Goal: Check status: Check status

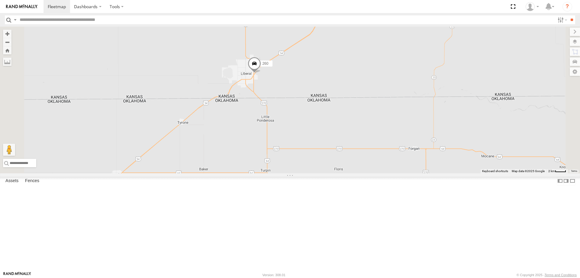
click at [261, 73] on span at bounding box center [254, 65] width 13 height 16
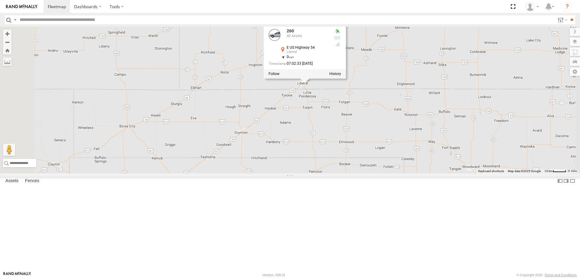
click at [346, 78] on div at bounding box center [305, 73] width 82 height 9
click at [341, 76] on label at bounding box center [335, 74] width 12 height 4
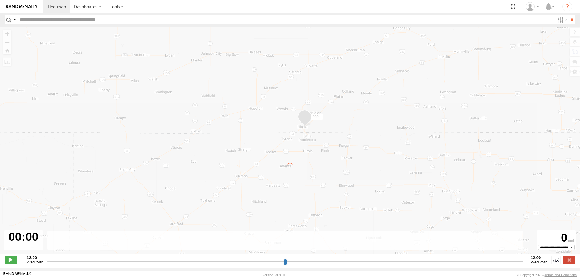
type input "**********"
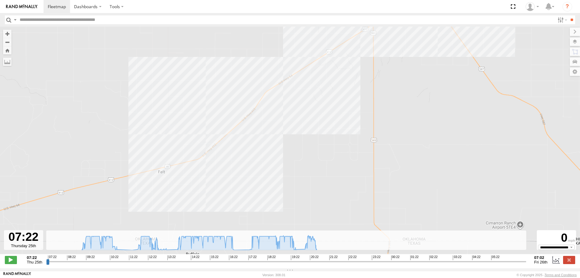
click at [169, 130] on div "260 08:37 Thu 19:35 Thu 21:58 Thu" at bounding box center [290, 143] width 580 height 233
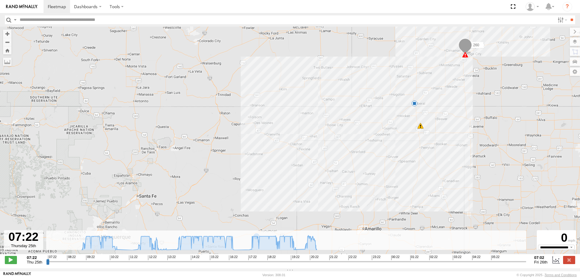
drag, startPoint x: 339, startPoint y: 202, endPoint x: 321, endPoint y: 148, distance: 56.9
click at [321, 148] on div "260 08:37 Thu 19:35 Thu 21:58 Thu" at bounding box center [290, 143] width 580 height 233
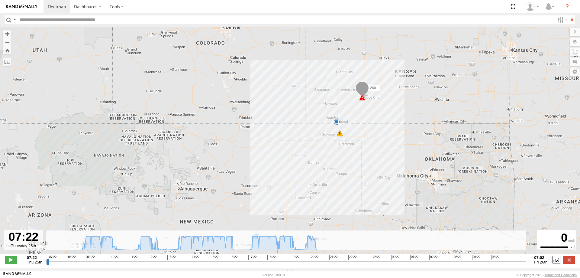
drag, startPoint x: 289, startPoint y: 201, endPoint x: 294, endPoint y: 168, distance: 33.6
click at [294, 169] on div "260 08:37 Thu 19:35 Thu 21:58 Thu" at bounding box center [290, 143] width 580 height 233
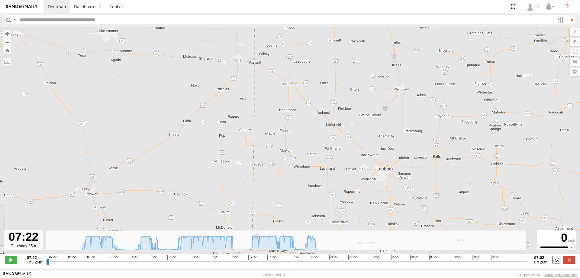
drag, startPoint x: 285, startPoint y: 169, endPoint x: 284, endPoint y: 156, distance: 13.9
click at [284, 157] on div "260 08:37 Thu 19:35 Thu 21:58 Thu" at bounding box center [290, 143] width 580 height 233
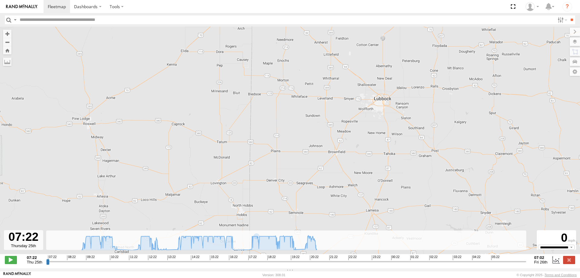
drag, startPoint x: 264, startPoint y: 213, endPoint x: 280, endPoint y: 175, distance: 41.7
click at [280, 175] on div "260 08:37 Thu 19:35 Thu 21:58 Thu" at bounding box center [290, 143] width 580 height 233
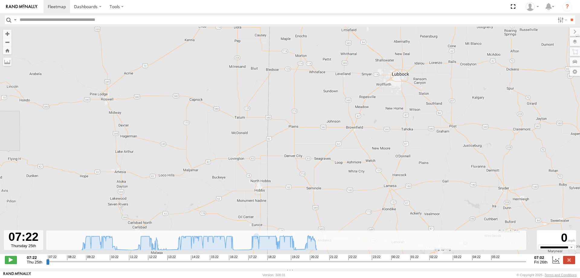
drag, startPoint x: 198, startPoint y: 152, endPoint x: 194, endPoint y: 172, distance: 20.0
click at [194, 172] on div "260 08:37 Thu 19:35 Thu 21:58 Thu" at bounding box center [290, 143] width 580 height 233
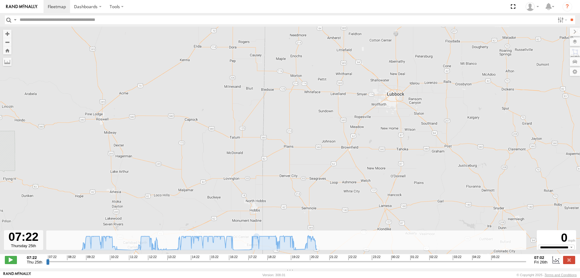
drag, startPoint x: 218, startPoint y: 142, endPoint x: 198, endPoint y: 183, distance: 45.7
click at [198, 183] on div "260 08:37 Thu 19:35 Thu 21:58 Thu" at bounding box center [290, 143] width 580 height 233
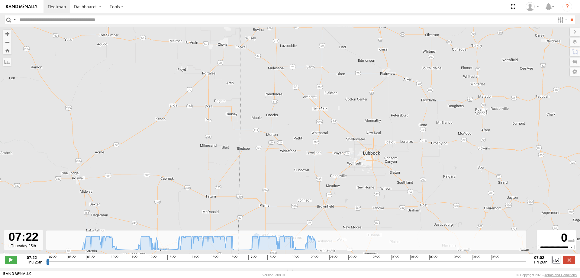
drag, startPoint x: 213, startPoint y: 177, endPoint x: 211, endPoint y: 182, distance: 5.2
click at [211, 182] on div "260 08:37 Thu 19:35 Thu 21:58 Thu" at bounding box center [290, 143] width 580 height 233
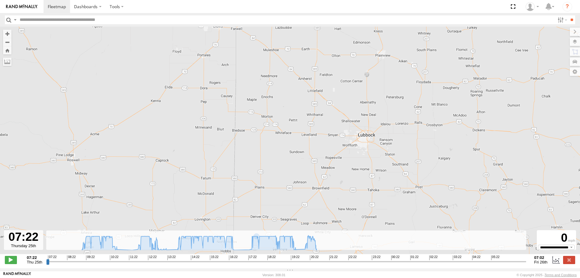
drag, startPoint x: 249, startPoint y: 176, endPoint x: 246, endPoint y: 154, distance: 22.6
click at [246, 155] on div "260 08:37 Thu 19:35 Thu 21:58 Thu" at bounding box center [290, 143] width 580 height 233
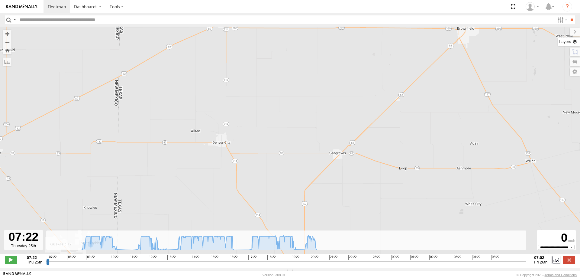
click at [573, 42] on label at bounding box center [569, 41] width 22 height 8
click at [0, 0] on label at bounding box center [0, 0] width 0 height 0
click at [0, 0] on span "Satellite" at bounding box center [0, 0] width 0 height 0
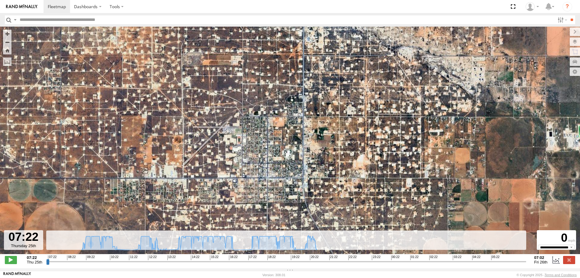
drag, startPoint x: 375, startPoint y: 170, endPoint x: 380, endPoint y: 139, distance: 31.5
click at [380, 140] on div "260 08:37 Thu 19:35 Thu 21:58 Thu" at bounding box center [290, 143] width 580 height 233
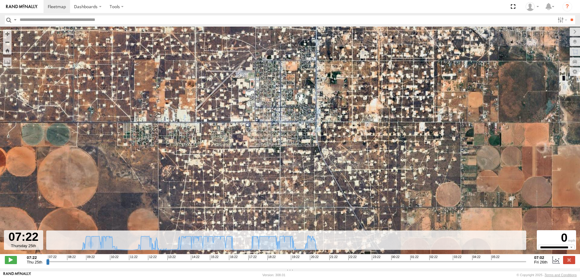
drag, startPoint x: 369, startPoint y: 182, endPoint x: 388, endPoint y: 131, distance: 54.9
click at [387, 135] on div "260 08:37 Thu 19:35 Thu 21:58 Thu" at bounding box center [290, 143] width 580 height 233
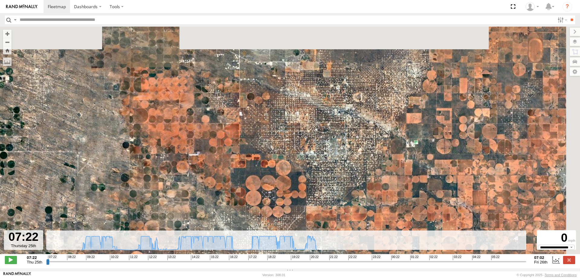
drag, startPoint x: 361, startPoint y: 143, endPoint x: 311, endPoint y: 207, distance: 81.8
click at [311, 207] on div "260 08:37 Thu 19:35 Thu 21:58 Thu" at bounding box center [290, 143] width 580 height 233
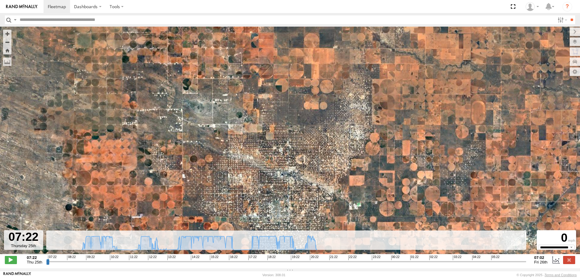
drag, startPoint x: 380, startPoint y: 197, endPoint x: 365, endPoint y: 130, distance: 68.4
click at [365, 136] on div "260 08:37 Thu 19:35 Thu 21:58 Thu" at bounding box center [290, 143] width 580 height 233
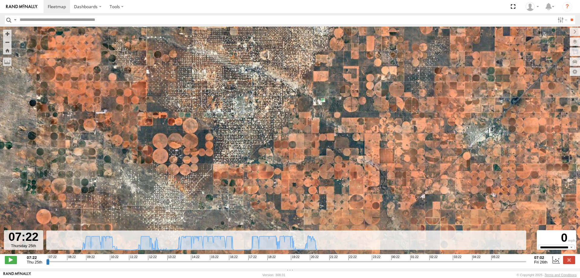
drag, startPoint x: 335, startPoint y: 181, endPoint x: 334, endPoint y: 207, distance: 26.9
click at [334, 207] on div "260 08:37 Thu 19:35 Thu 21:58 Thu" at bounding box center [290, 143] width 580 height 233
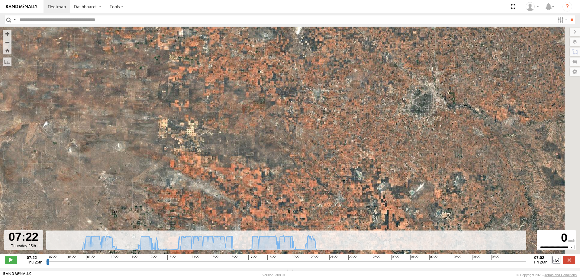
drag, startPoint x: 376, startPoint y: 160, endPoint x: 274, endPoint y: 176, distance: 103.9
click at [274, 176] on div "260 08:37 Thu 19:35 Thu 21:58 Thu" at bounding box center [290, 143] width 580 height 233
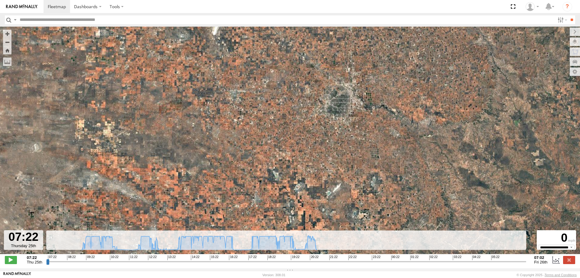
drag, startPoint x: 247, startPoint y: 176, endPoint x: 278, endPoint y: 135, distance: 51.4
click at [277, 137] on div "260 08:37 Thu 19:35 Thu 21:58 Thu" at bounding box center [290, 143] width 580 height 233
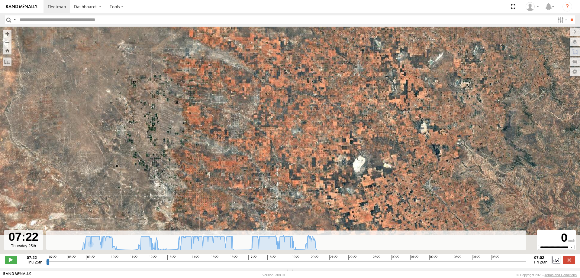
drag, startPoint x: 219, startPoint y: 175, endPoint x: 255, endPoint y: 130, distance: 58.0
click at [254, 132] on div "260 08:37 Thu 19:35 Thu 21:58 Thu" at bounding box center [290, 143] width 580 height 233
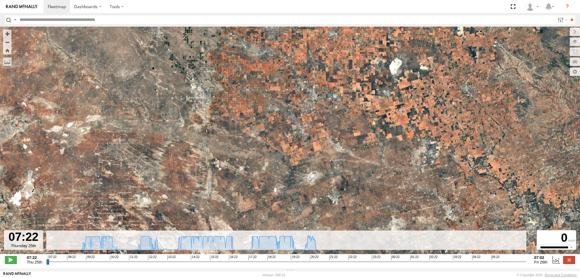
drag, startPoint x: 275, startPoint y: 174, endPoint x: 262, endPoint y: 116, distance: 59.5
click at [269, 123] on div "260 08:37 Thu 19:35 Thu 21:58 Thu" at bounding box center [290, 143] width 580 height 233
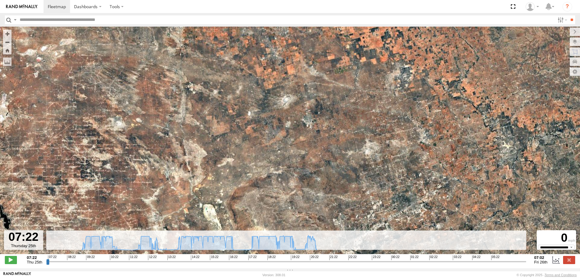
drag, startPoint x: 348, startPoint y: 134, endPoint x: 303, endPoint y: 101, distance: 55.4
click at [304, 102] on div "260 08:37 Thu 19:35 Thu 21:58 Thu" at bounding box center [290, 143] width 580 height 233
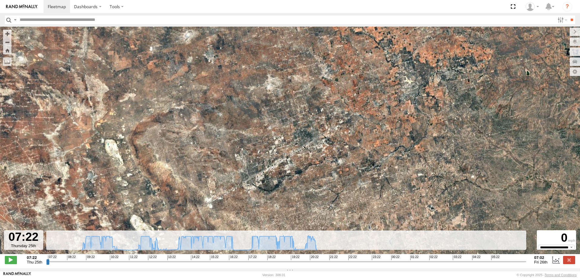
click at [0, 0] on label at bounding box center [0, 0] width 0 height 0
click at [0, 0] on span "Basemaps" at bounding box center [0, 0] width 0 height 0
click at [0, 0] on span "Roadmap" at bounding box center [0, 0] width 0 height 0
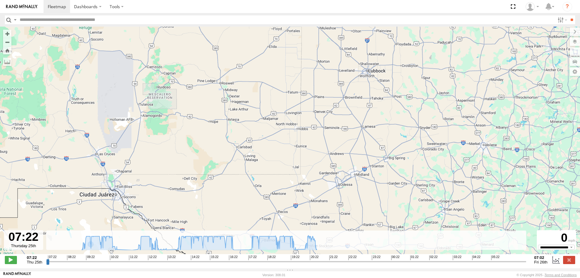
drag, startPoint x: 322, startPoint y: 100, endPoint x: 337, endPoint y: 140, distance: 42.2
click at [337, 140] on div "260 08:37 Thu 19:35 Thu 21:58 Thu" at bounding box center [290, 143] width 580 height 233
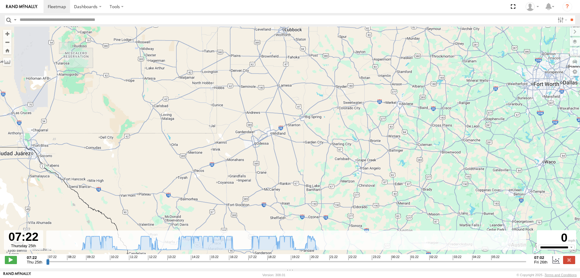
drag, startPoint x: 318, startPoint y: 193, endPoint x: 267, endPoint y: 145, distance: 70.5
click at [277, 145] on div "260 08:37 Thu 19:35 Thu 21:58 Thu" at bounding box center [290, 143] width 580 height 233
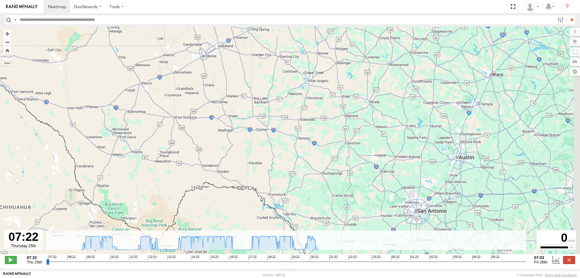
drag, startPoint x: 252, startPoint y: 136, endPoint x: 243, endPoint y: 105, distance: 31.9
click at [245, 110] on div "260 08:37 Thu 19:35 Thu 21:58 Thu" at bounding box center [290, 143] width 580 height 233
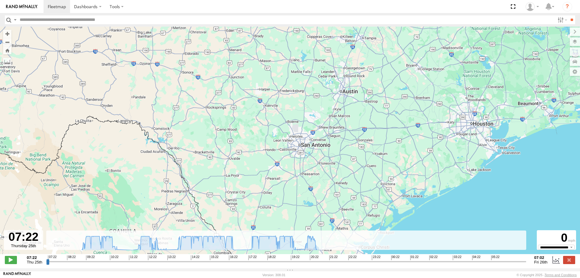
drag, startPoint x: 333, startPoint y: 157, endPoint x: 253, endPoint y: 154, distance: 80.7
click at [253, 154] on div "260 08:37 Thu 19:35 Thu 21:58 Thu" at bounding box center [290, 143] width 580 height 233
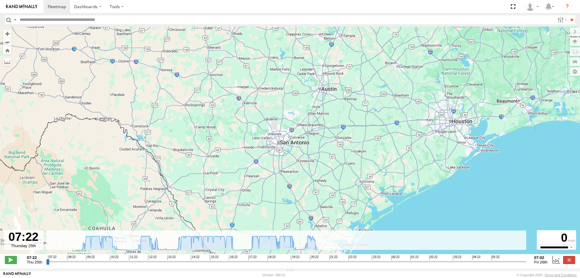
click at [0, 0] on span "Satellite" at bounding box center [0, 0] width 0 height 0
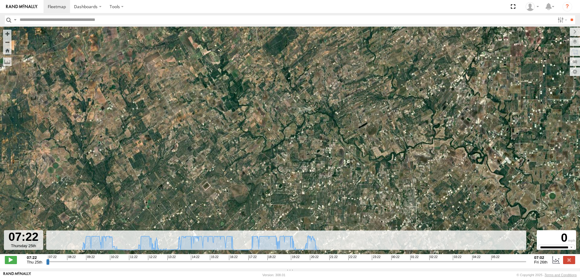
drag, startPoint x: 365, startPoint y: 144, endPoint x: 304, endPoint y: 98, distance: 77.0
click at [306, 99] on div "260 08:37 Thu 19:35 Thu 21:58 Thu" at bounding box center [290, 143] width 580 height 233
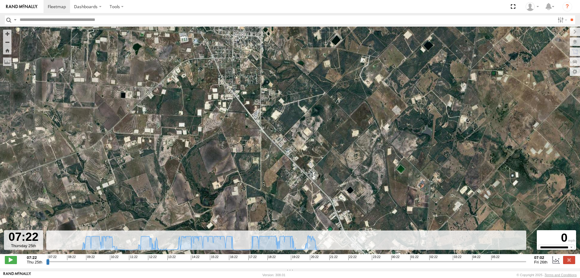
click at [0, 0] on span "Roadmap" at bounding box center [0, 0] width 0 height 0
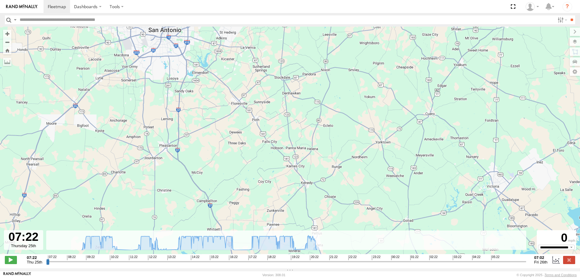
drag, startPoint x: 304, startPoint y: 123, endPoint x: 296, endPoint y: 150, distance: 28.4
click at [296, 150] on div "260 08:37 Thu 19:35 Thu 21:58 Thu" at bounding box center [290, 143] width 580 height 233
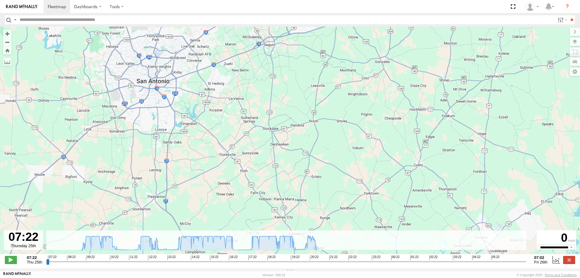
drag, startPoint x: 326, startPoint y: 135, endPoint x: 323, endPoint y: 160, distance: 25.0
click at [323, 160] on div "260 08:37 Thu 19:35 Thu 21:58 Thu" at bounding box center [290, 143] width 580 height 233
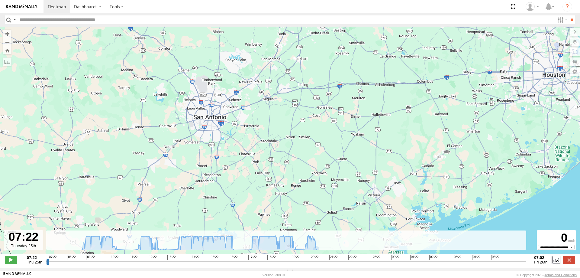
drag, startPoint x: 288, startPoint y: 112, endPoint x: 287, endPoint y: 135, distance: 23.3
click at [287, 135] on div "260 08:37 Thu 19:35 Thu 21:58 Thu" at bounding box center [290, 143] width 580 height 233
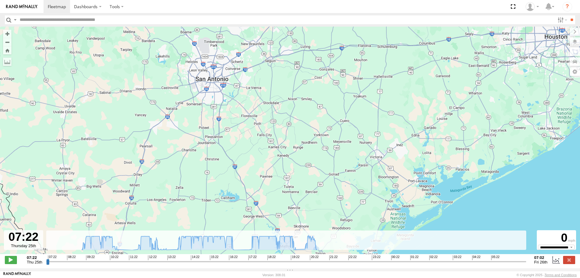
drag, startPoint x: 254, startPoint y: 215, endPoint x: 255, endPoint y: 125, distance: 90.3
click at [255, 125] on div "260 08:37 Thu 19:35 Thu 21:58 Thu" at bounding box center [290, 143] width 580 height 233
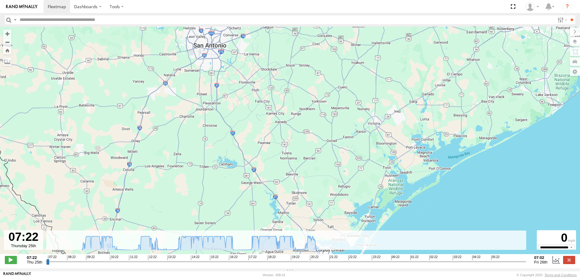
click at [0, 0] on span "Satellite" at bounding box center [0, 0] width 0 height 0
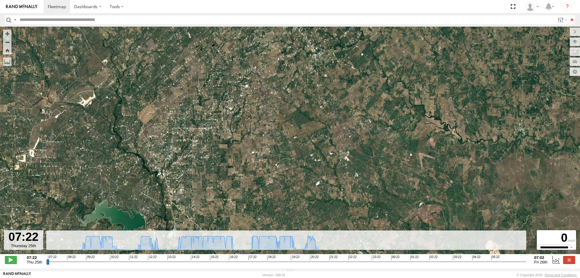
drag, startPoint x: 39, startPoint y: 151, endPoint x: 159, endPoint y: 209, distance: 132.8
click at [151, 208] on div "260 08:37 Thu 19:35 Thu 21:58 Thu" at bounding box center [290, 143] width 580 height 233
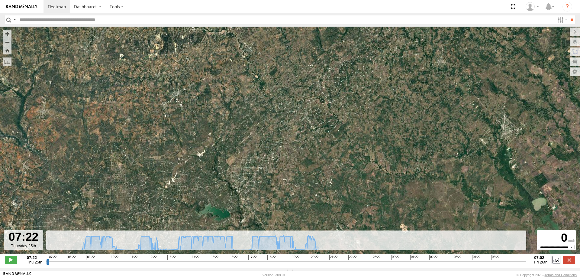
click at [0, 0] on span "Satellite + Roadmap" at bounding box center [0, 0] width 0 height 0
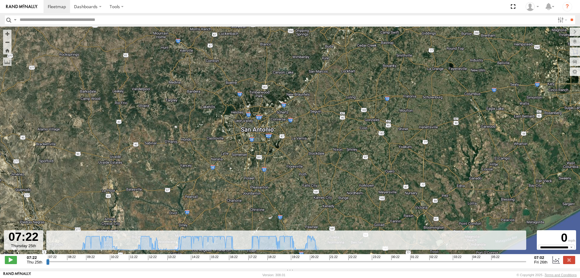
click at [0, 0] on span "Roadmap" at bounding box center [0, 0] width 0 height 0
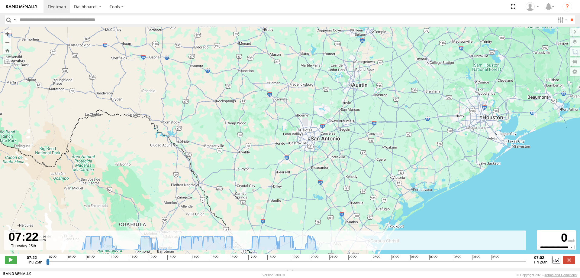
drag, startPoint x: 395, startPoint y: 137, endPoint x: 300, endPoint y: 159, distance: 97.4
click at [313, 156] on div "260 08:37 Thu 19:35 Thu 21:58 Thu" at bounding box center [290, 143] width 580 height 233
